Goal: Task Accomplishment & Management: Complete application form

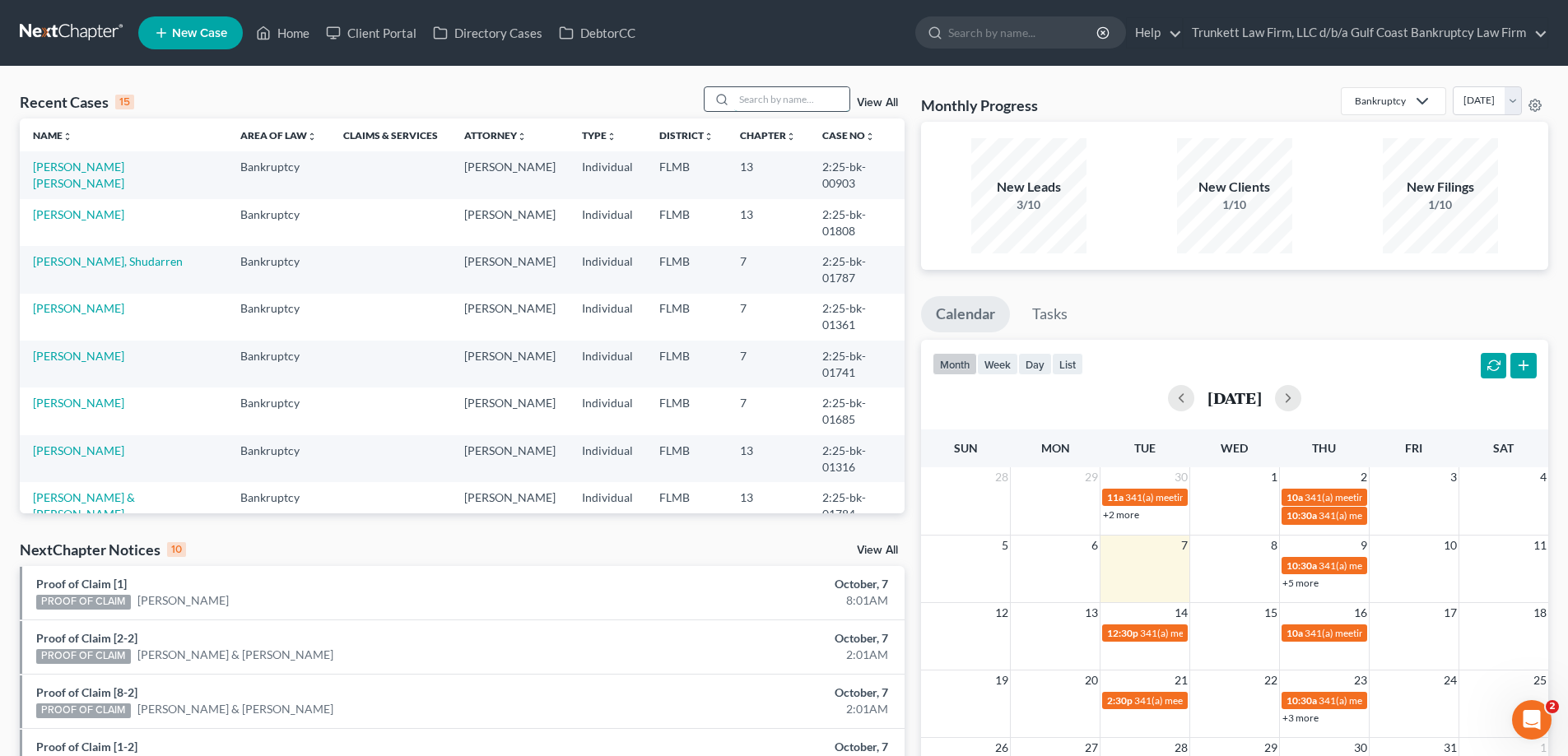
click at [796, 97] on input "search" at bounding box center [792, 99] width 115 height 24
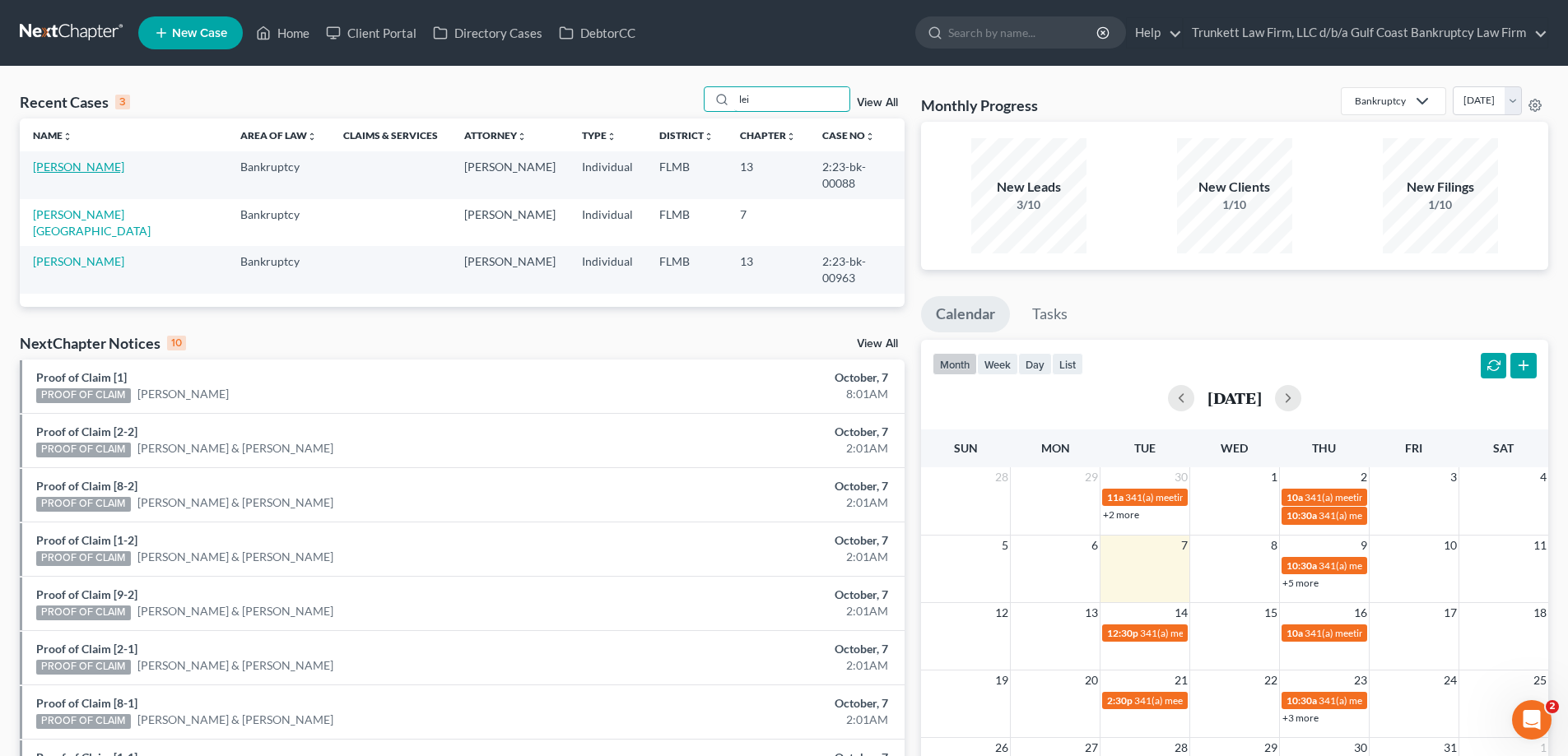
type input "lei"
click at [80, 164] on link "[PERSON_NAME]" at bounding box center [78, 167] width 91 height 14
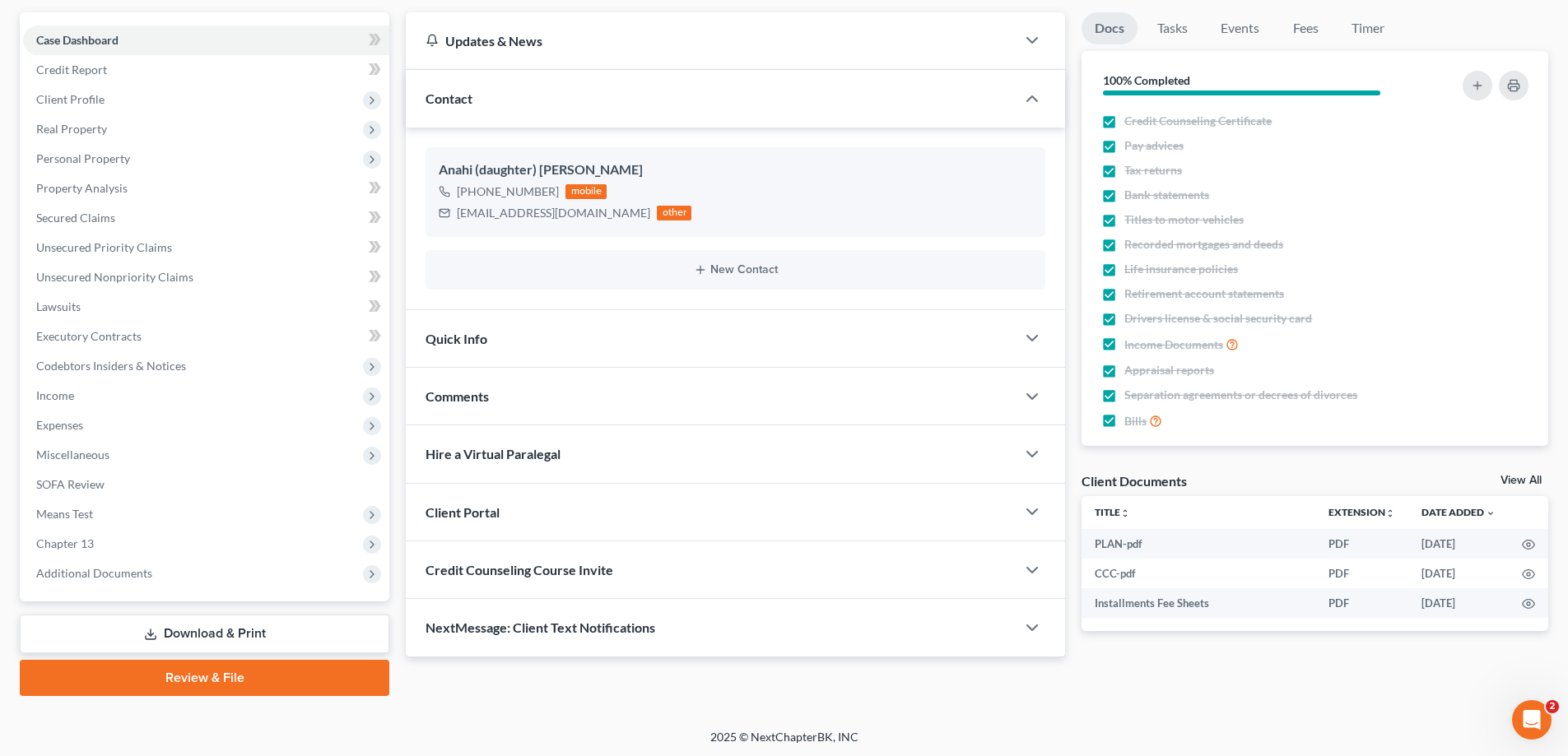
scroll to position [148, 0]
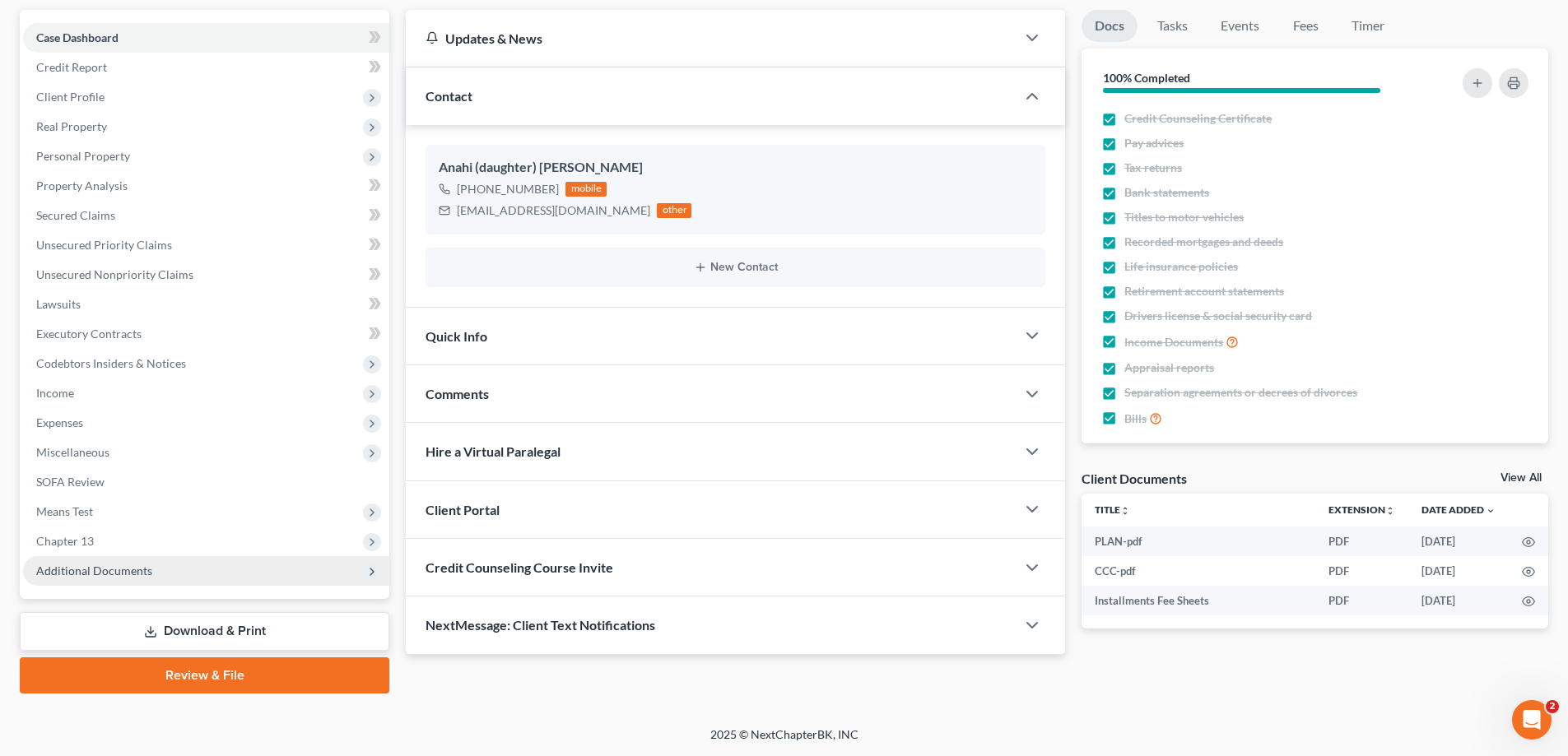
click at [140, 567] on span "Additional Documents" at bounding box center [94, 571] width 116 height 14
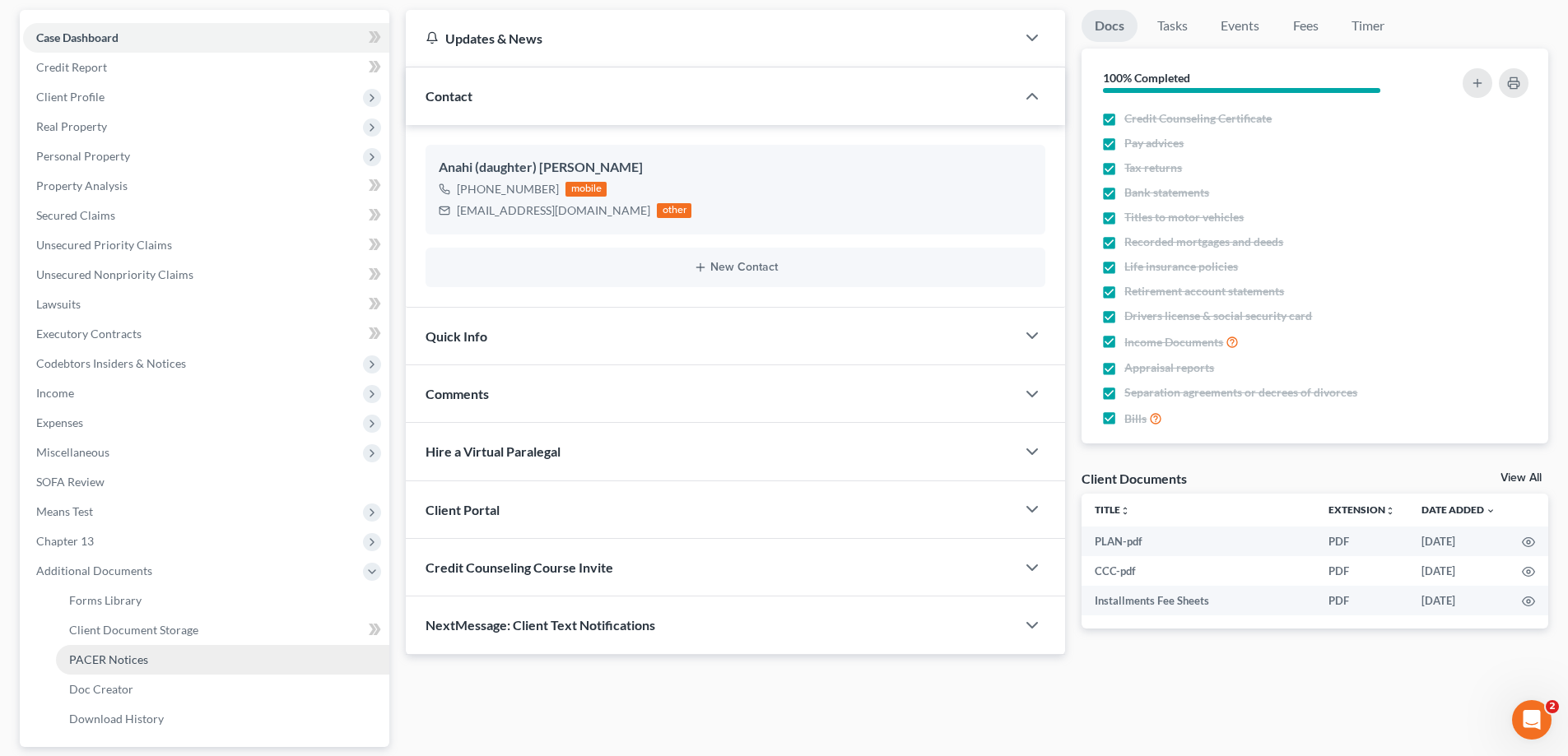
click at [115, 649] on link "PACER Notices" at bounding box center [222, 661] width 333 height 30
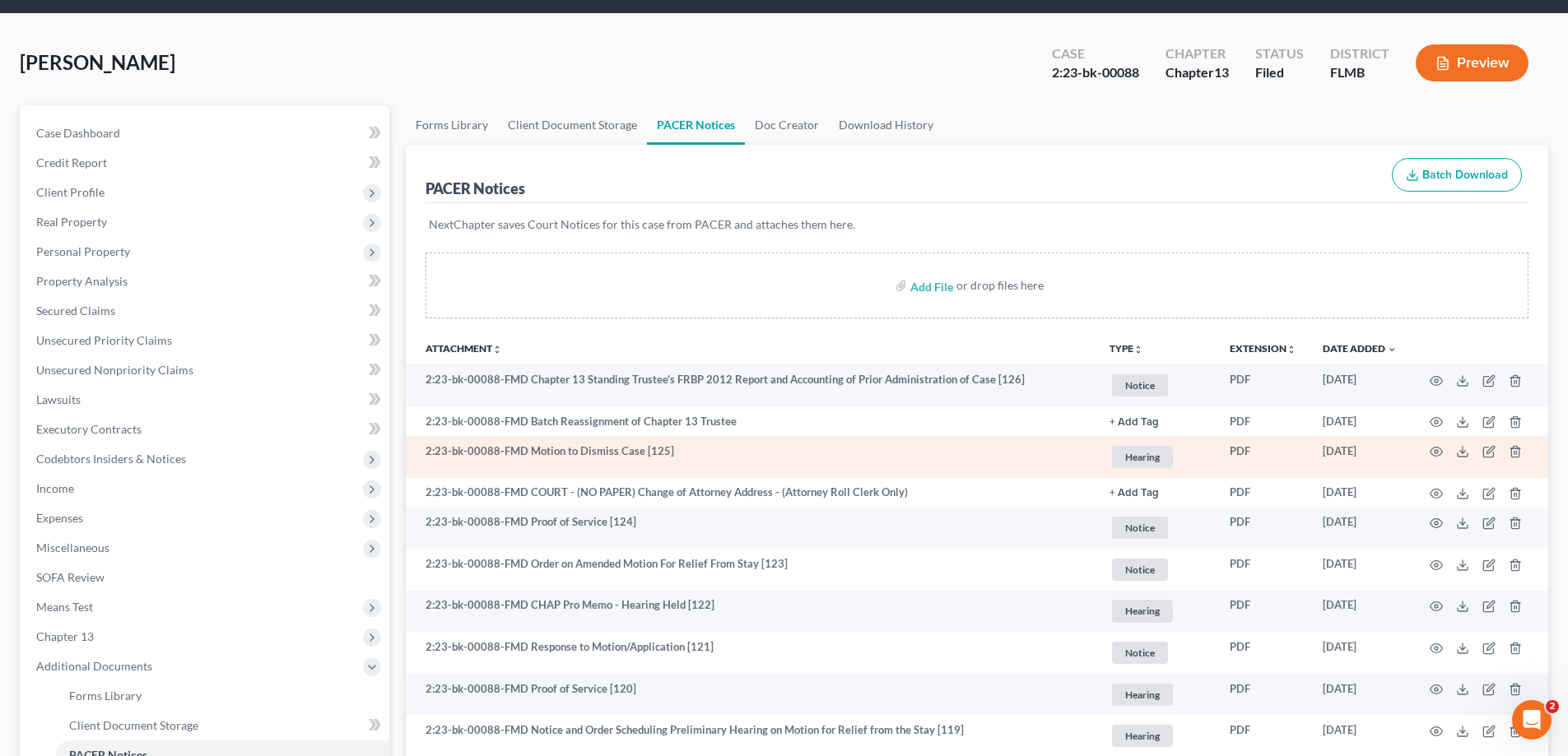
scroll to position [82, 0]
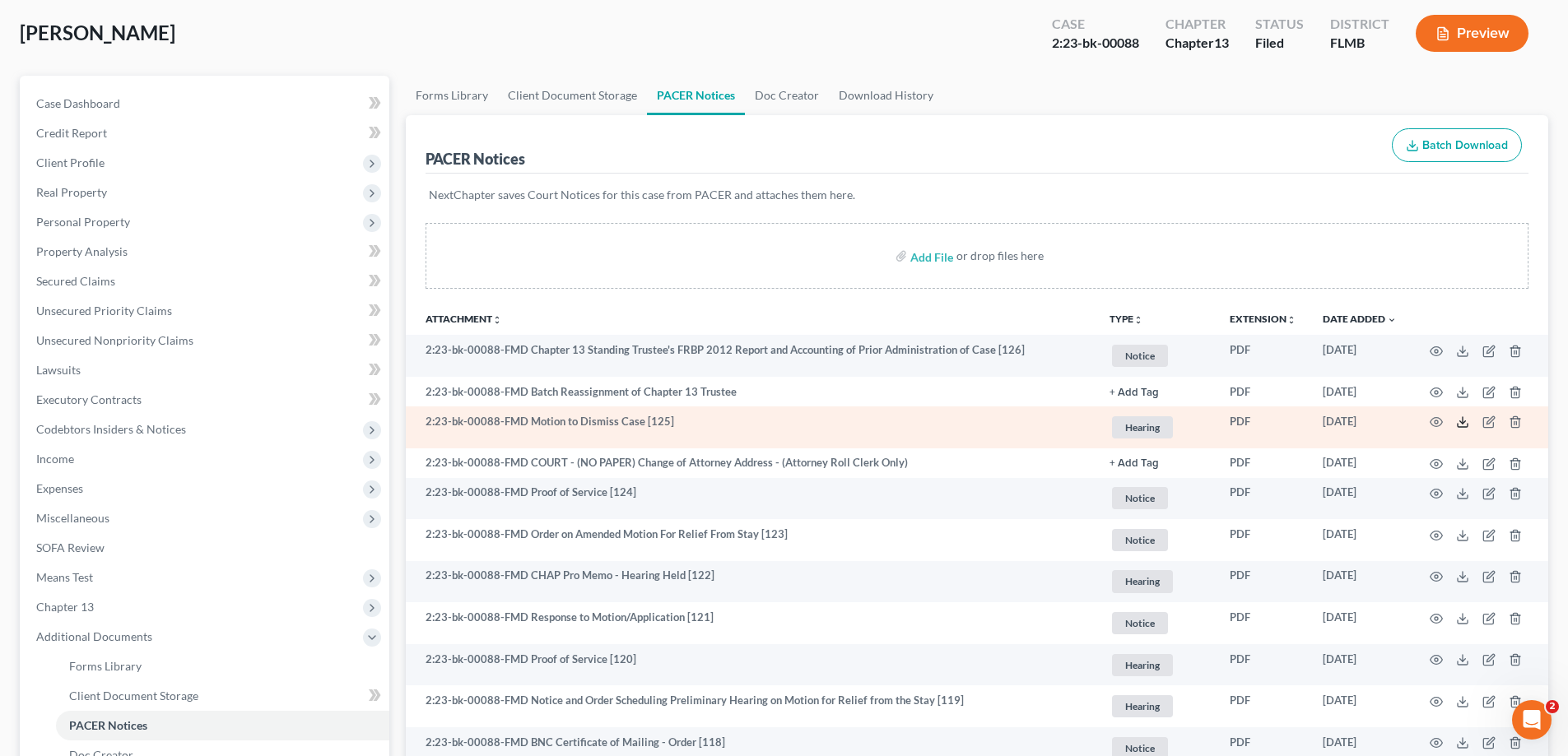
click at [1466, 421] on polyline at bounding box center [1463, 422] width 6 height 3
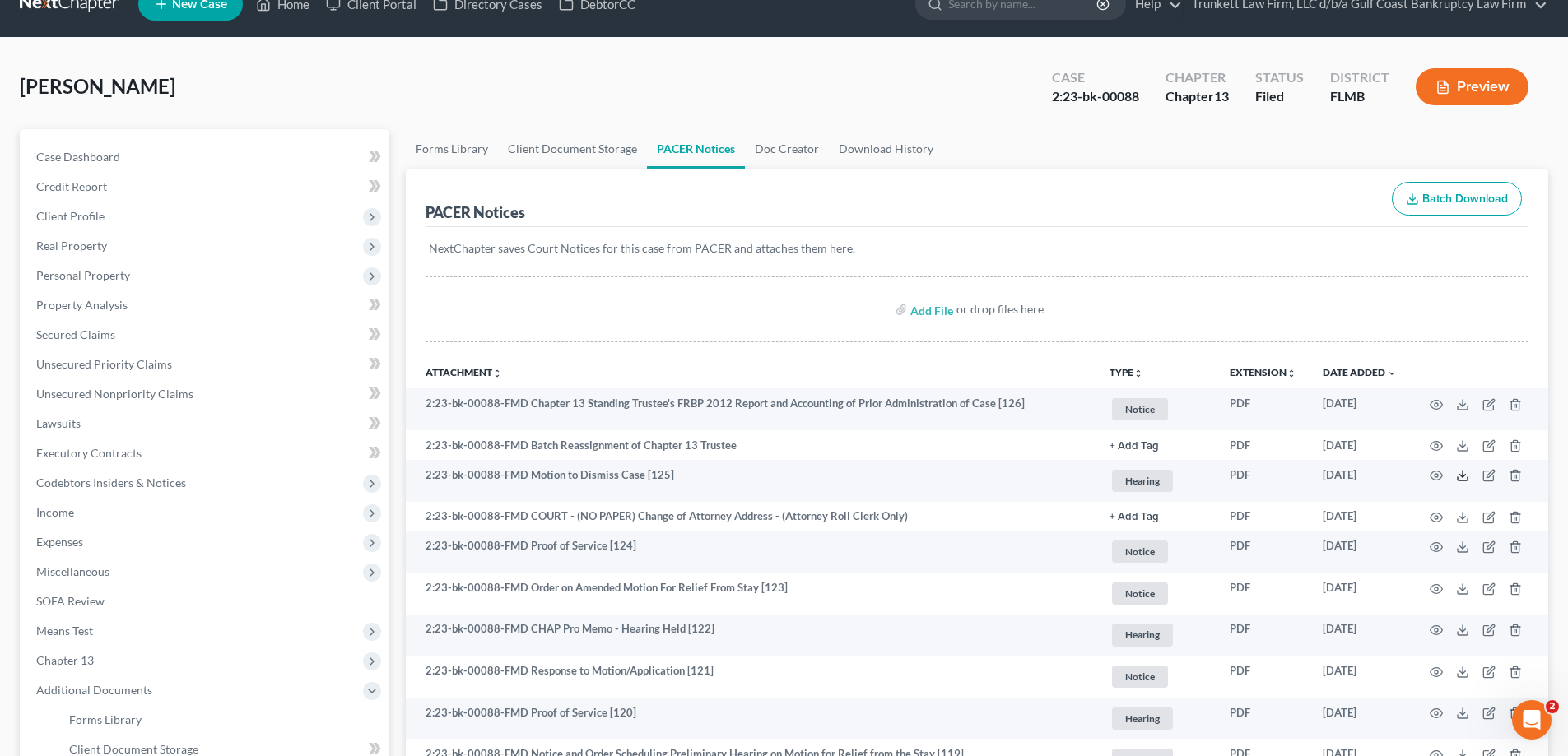
scroll to position [0, 0]
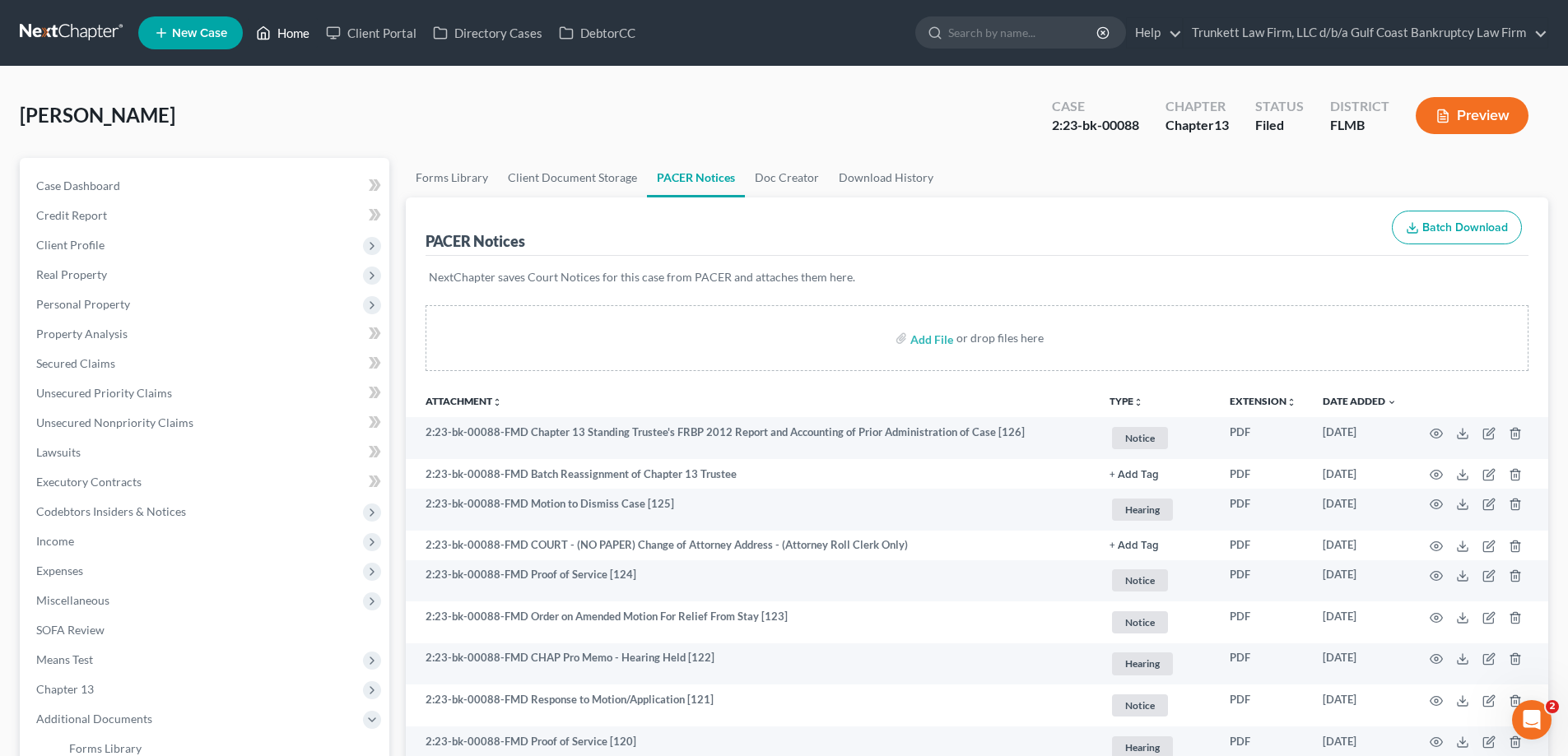
click at [288, 34] on link "Home" at bounding box center [283, 34] width 70 height 30
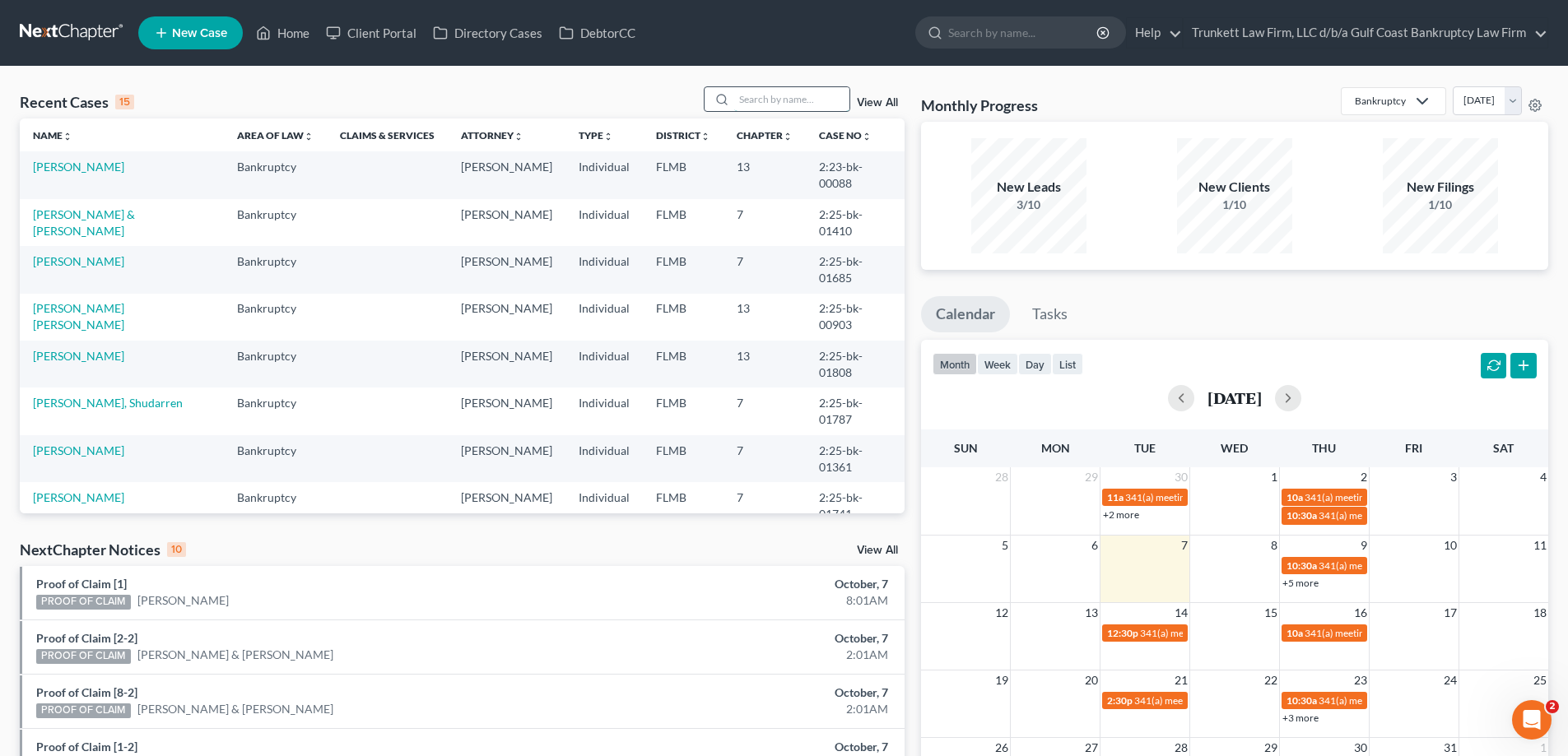
click at [792, 93] on input "search" at bounding box center [792, 99] width 115 height 24
type input "[PERSON_NAME]"
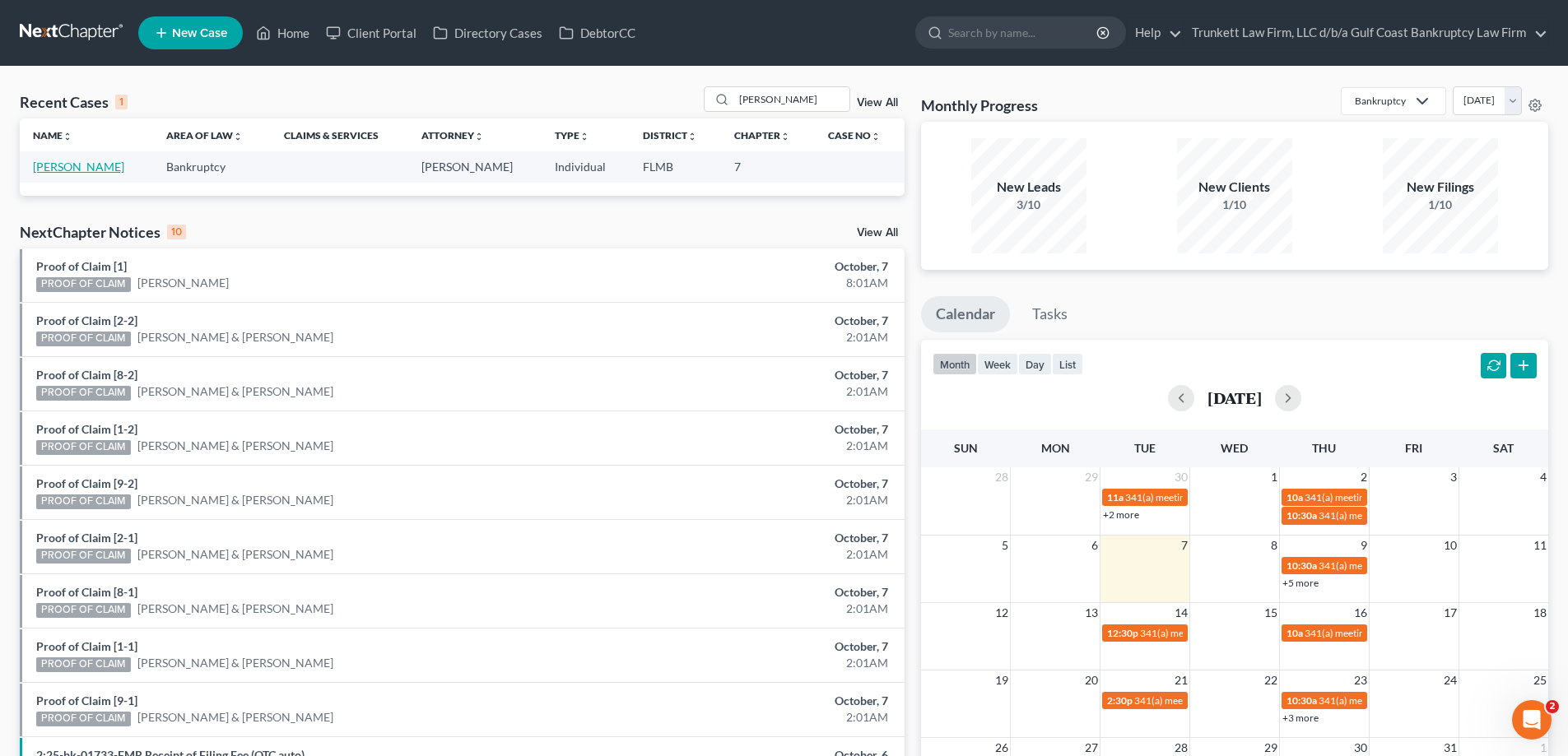
click at [77, 170] on link "[PERSON_NAME]" at bounding box center [78, 167] width 91 height 14
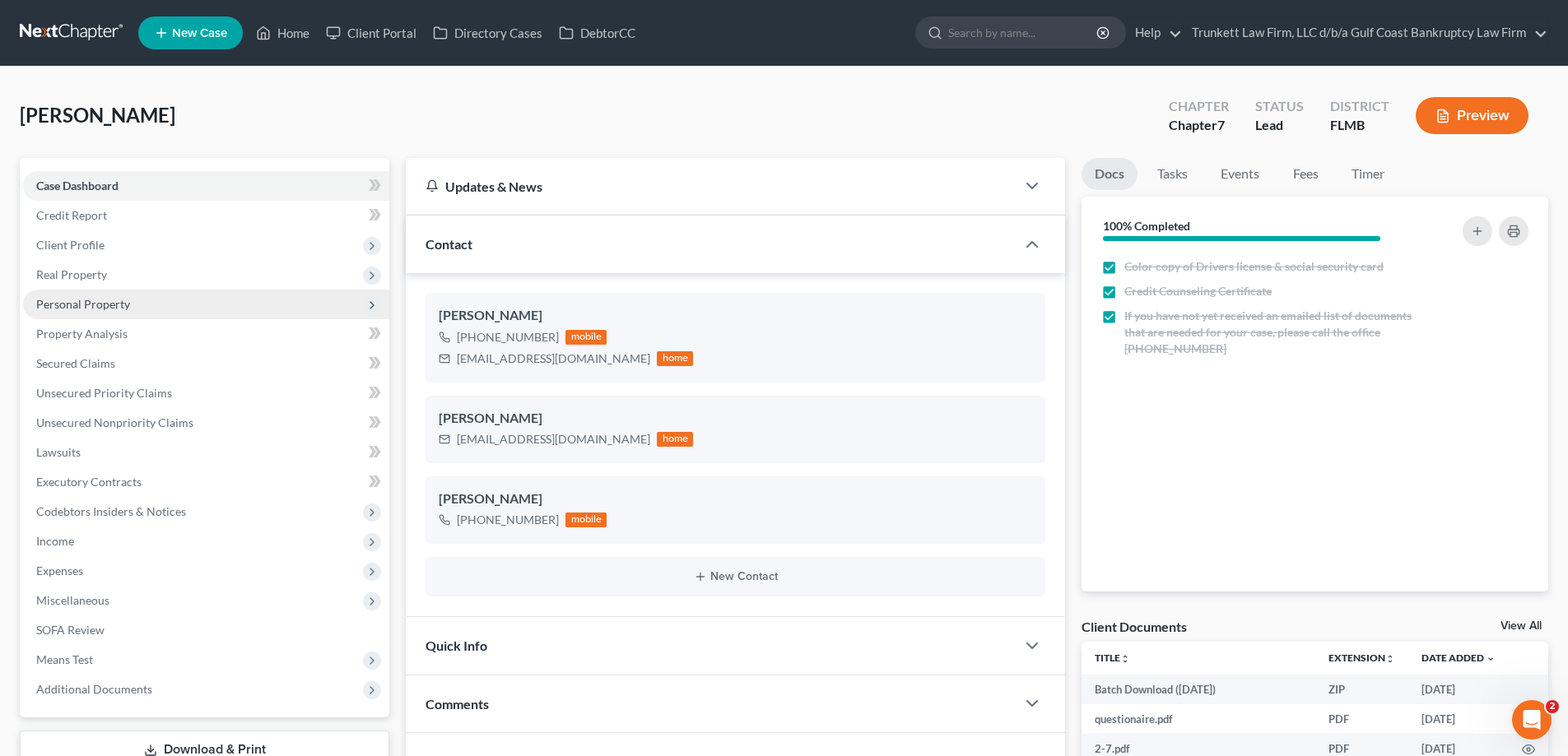
click at [107, 304] on span "Personal Property" at bounding box center [83, 304] width 94 height 14
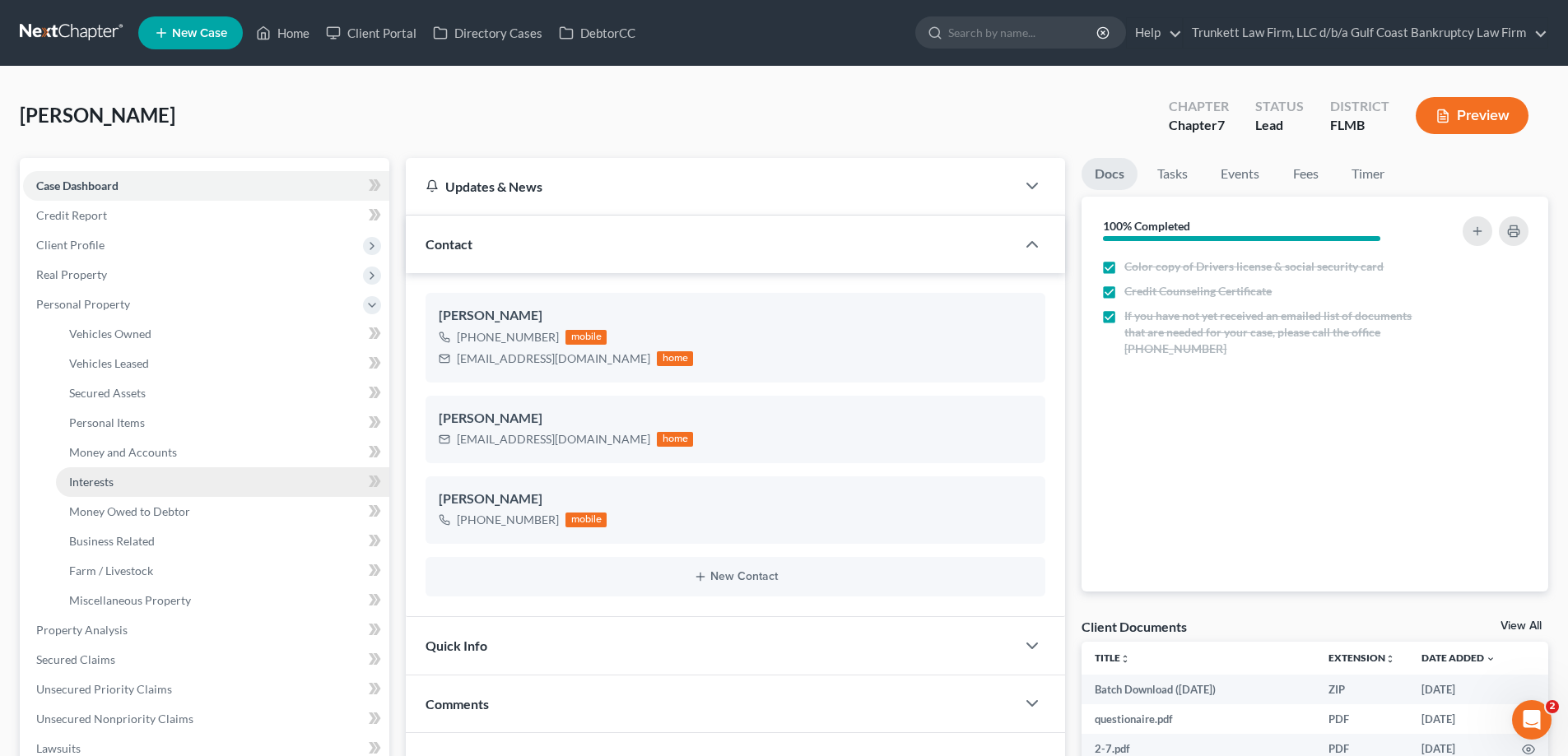
click at [110, 480] on span "Interests" at bounding box center [91, 482] width 44 height 14
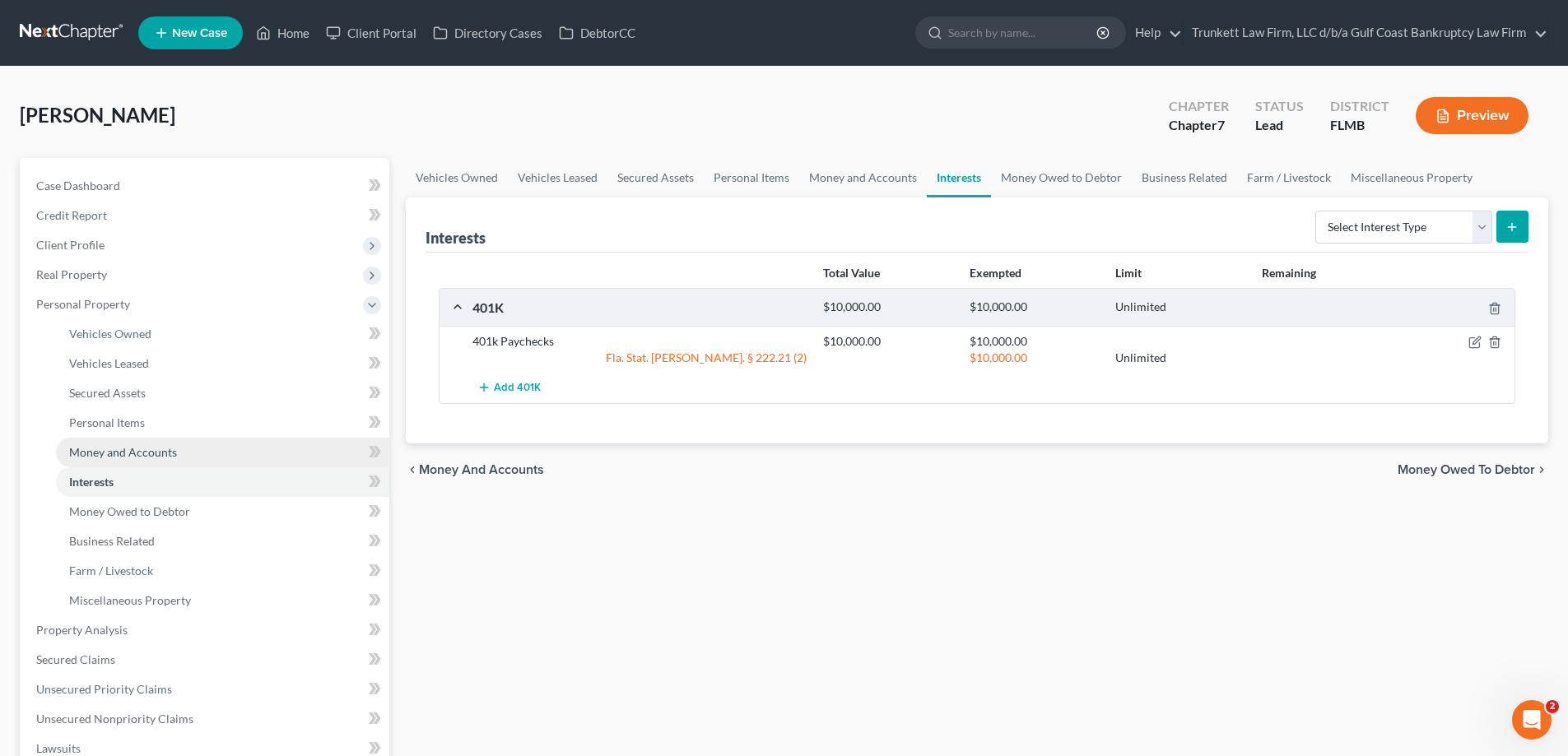
click at [141, 445] on span "Money and Accounts" at bounding box center [123, 452] width 108 height 14
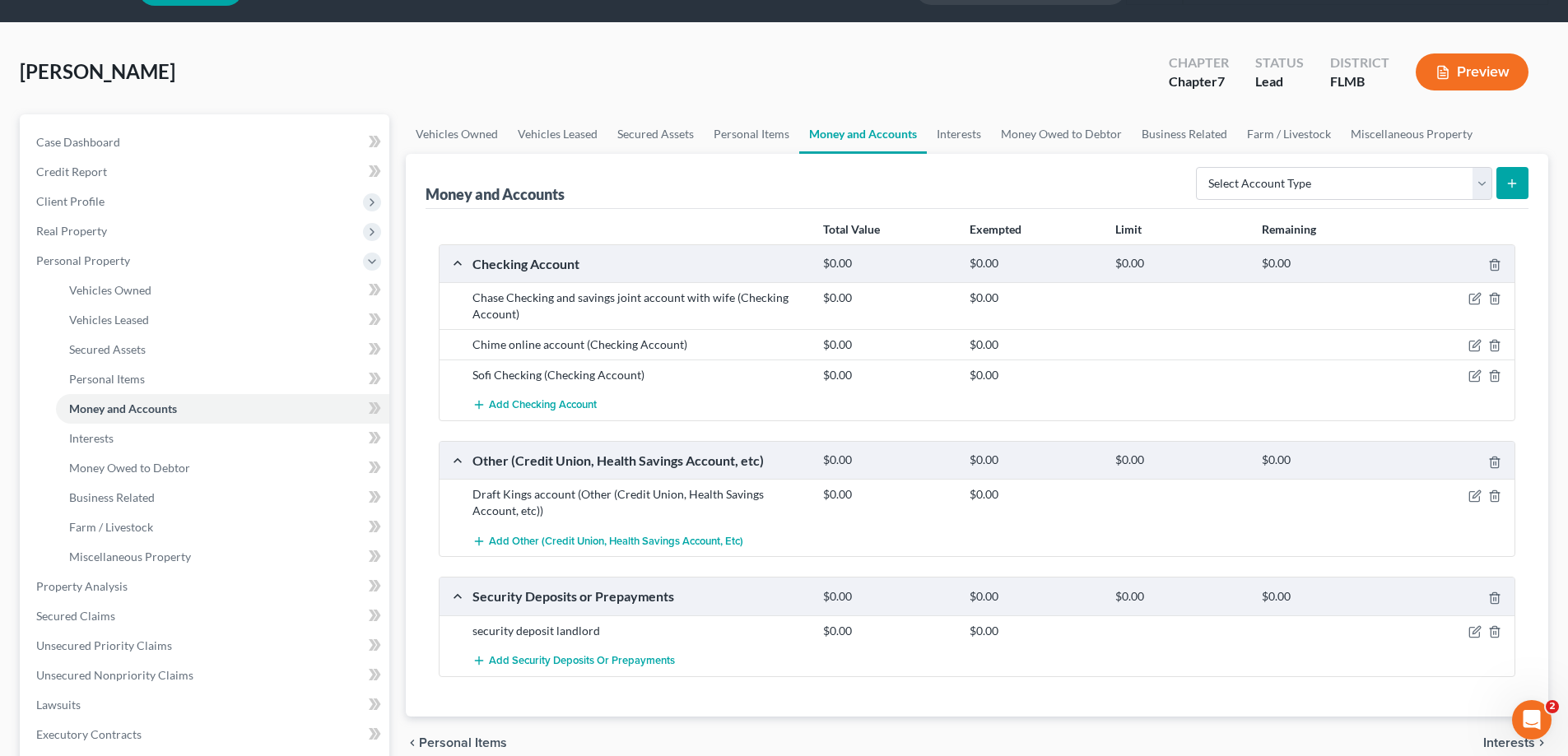
scroll to position [82, 0]
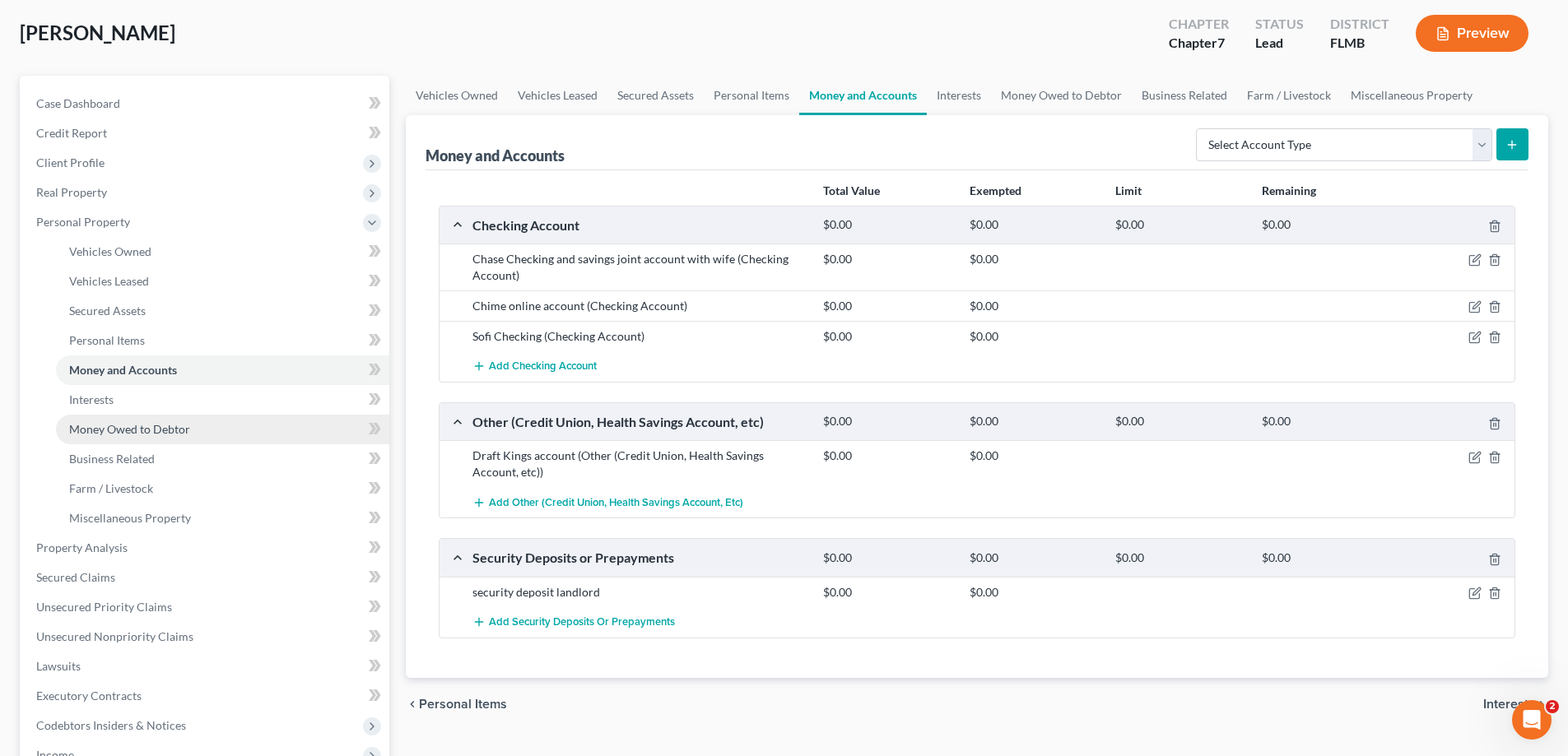
click at [148, 423] on span "Money Owed to Debtor" at bounding box center [129, 429] width 121 height 14
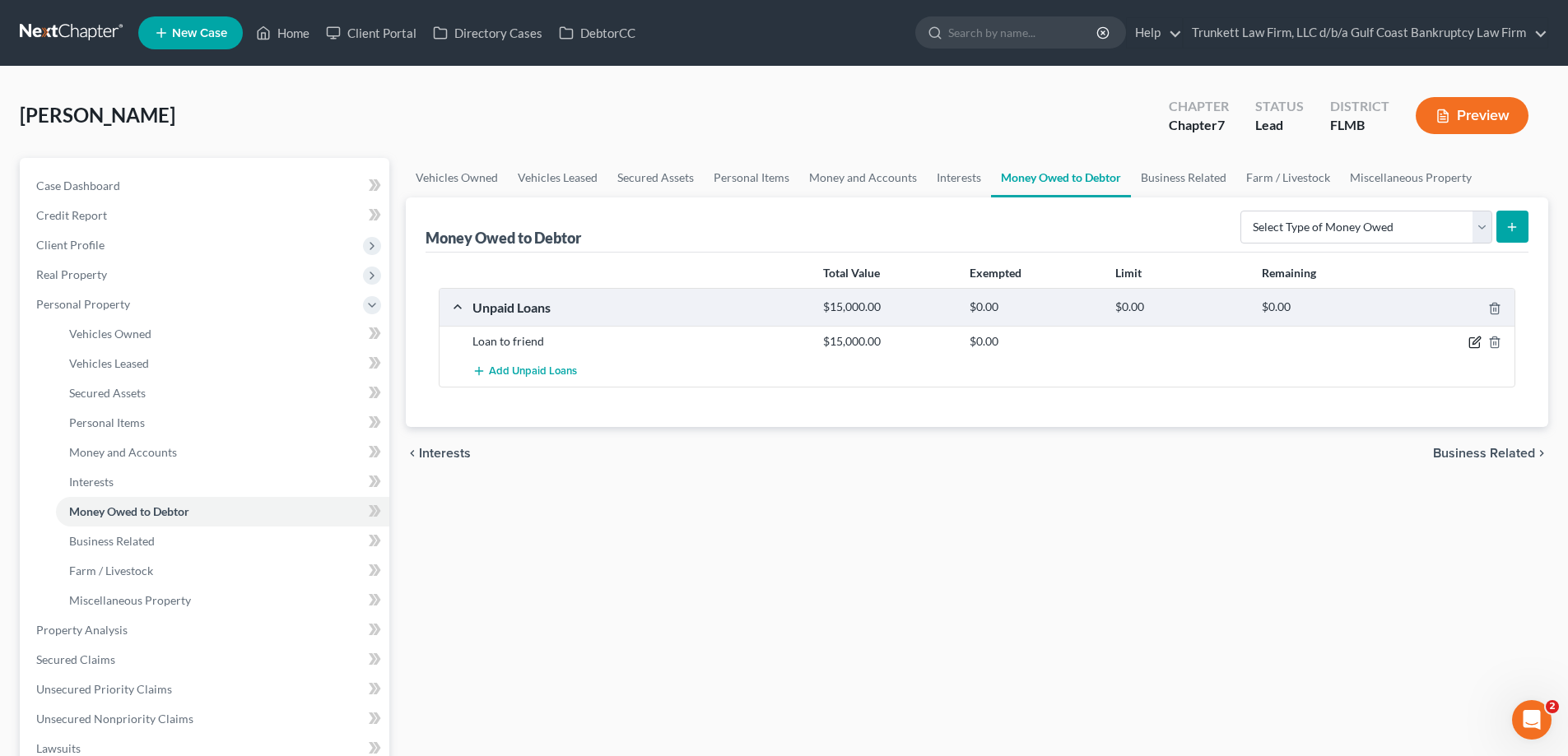
click at [1476, 340] on icon "button" at bounding box center [1476, 341] width 7 height 7
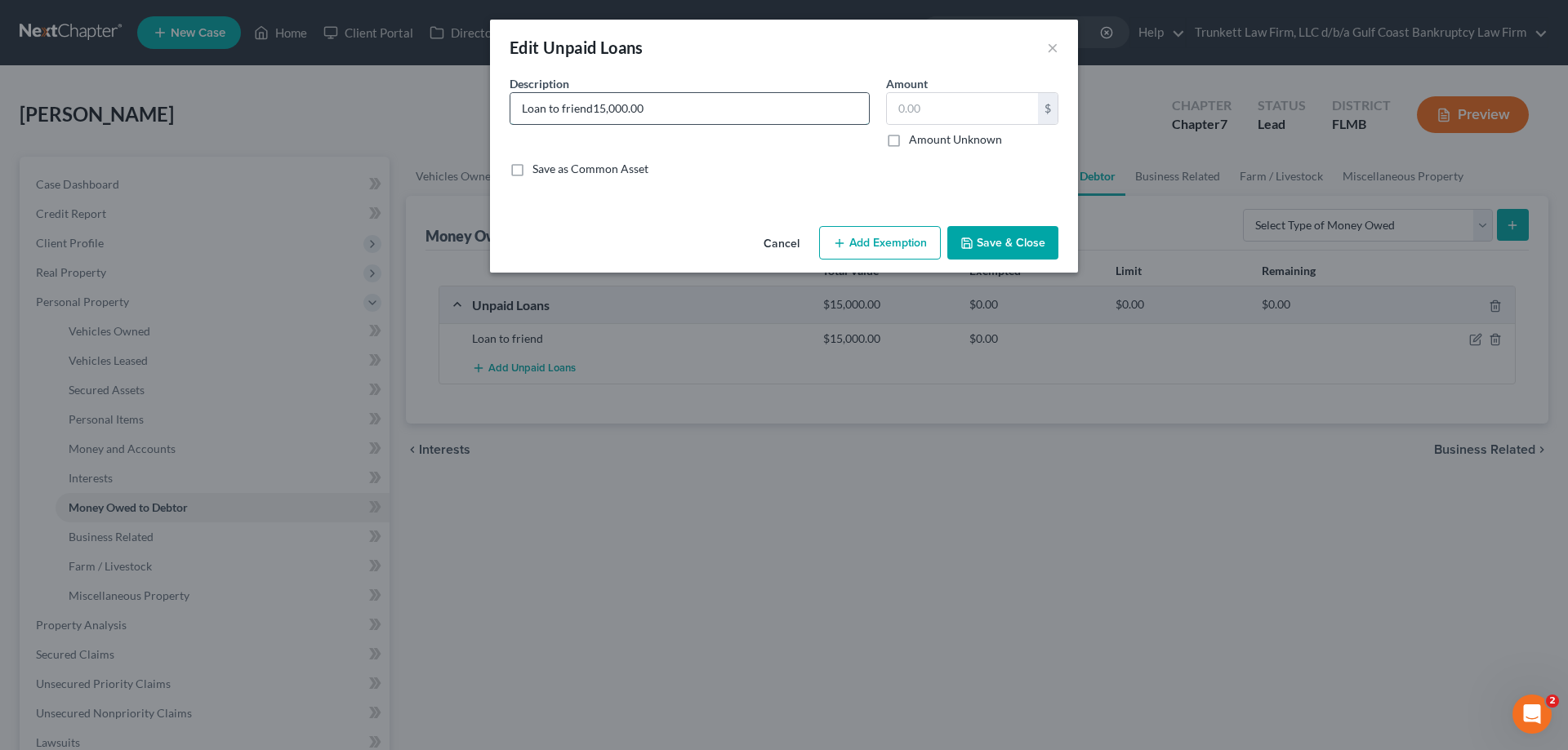
type input "Loan to friend"
click at [929, 102] on input "text" at bounding box center [962, 108] width 151 height 31
type input "3,000"
click at [1007, 240] on button "Save & Close" at bounding box center [1003, 243] width 111 height 34
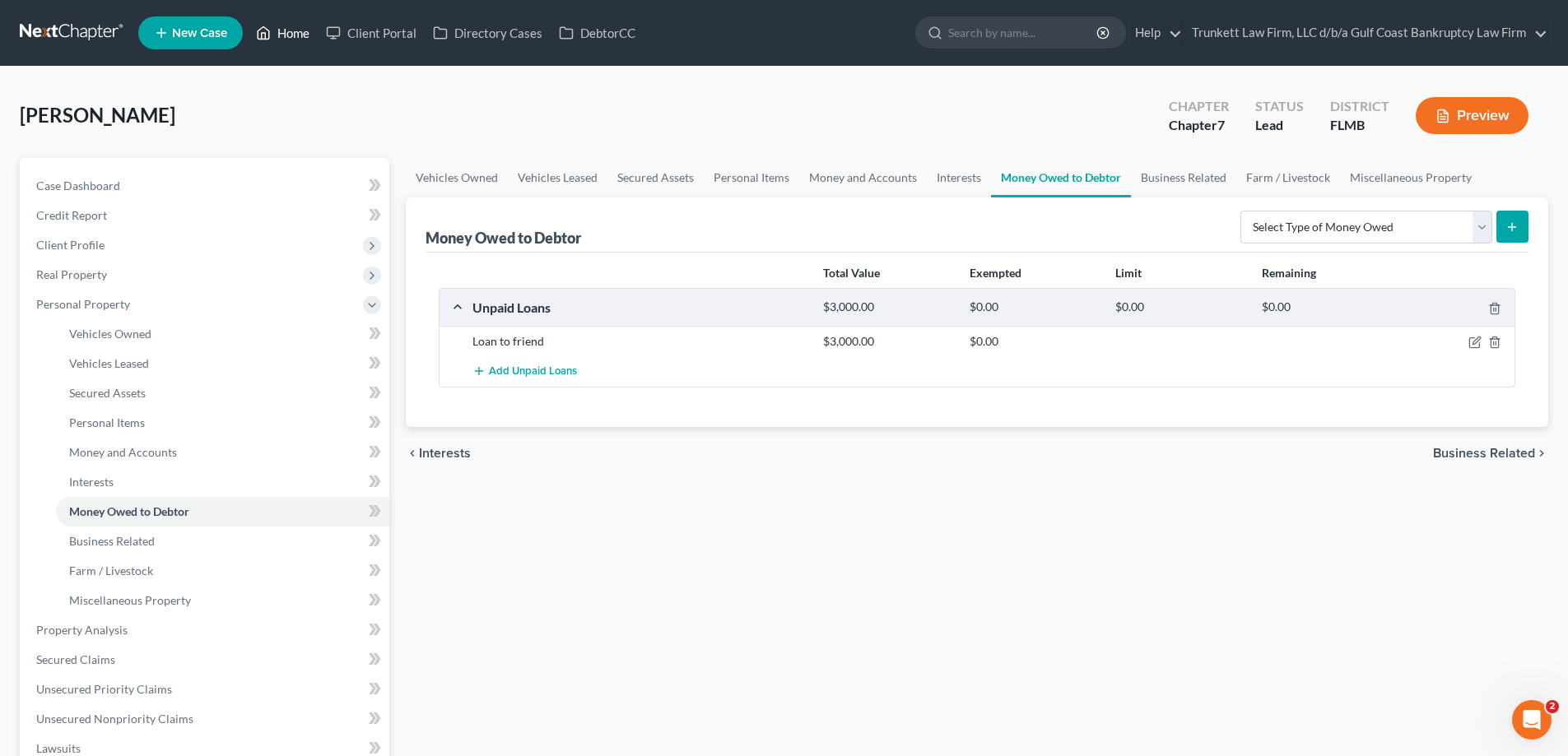
click at [315, 26] on link "Home" at bounding box center [283, 34] width 70 height 30
click at [309, 23] on link "Home" at bounding box center [283, 34] width 70 height 30
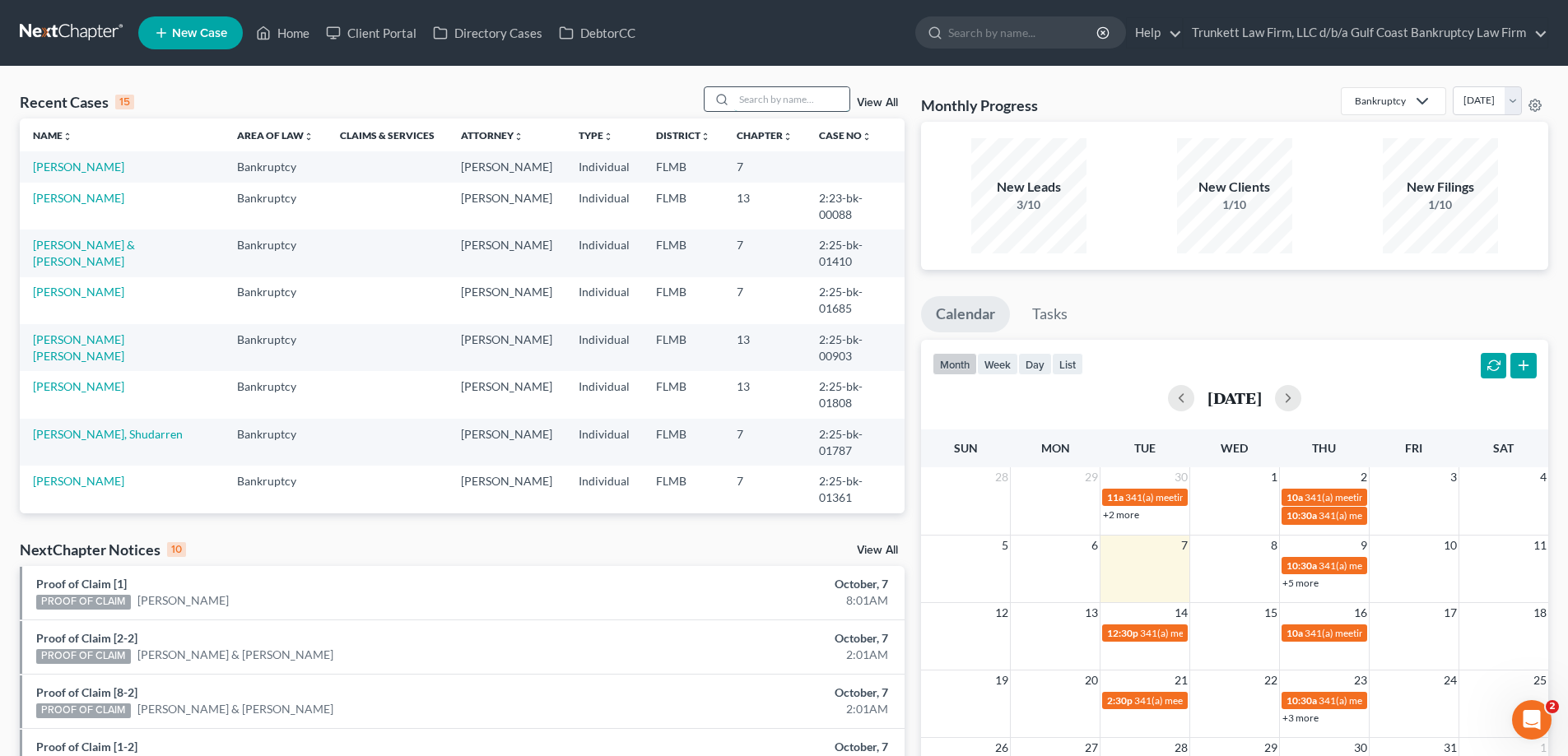
click at [776, 104] on input "search" at bounding box center [792, 99] width 115 height 24
type input "c"
